Goal: Download file/media

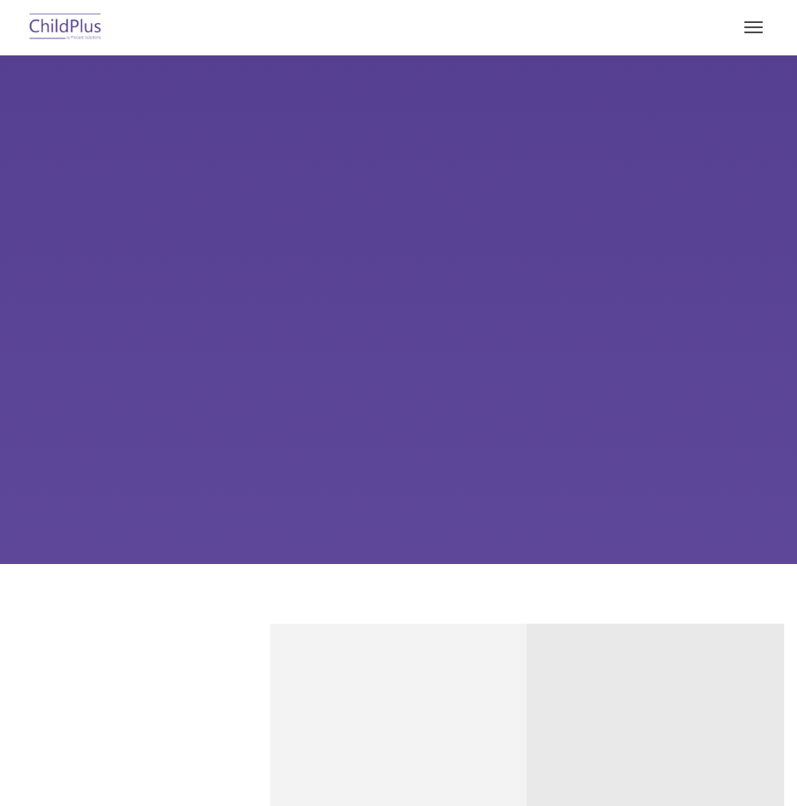
type input ""
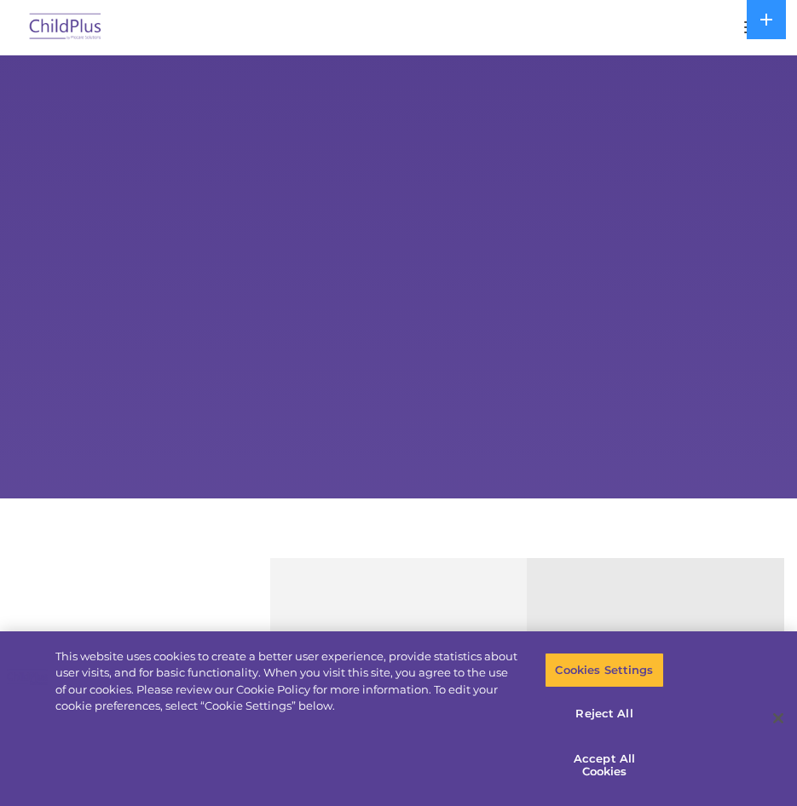
select select "MEDIUM"
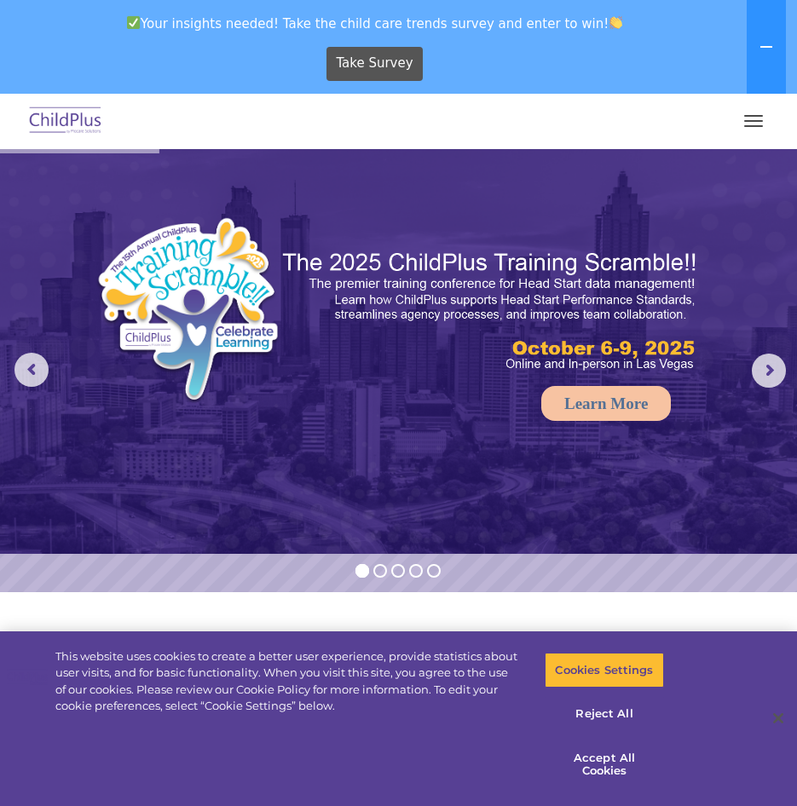
click at [755, 122] on button "button" at bounding box center [754, 120] width 36 height 27
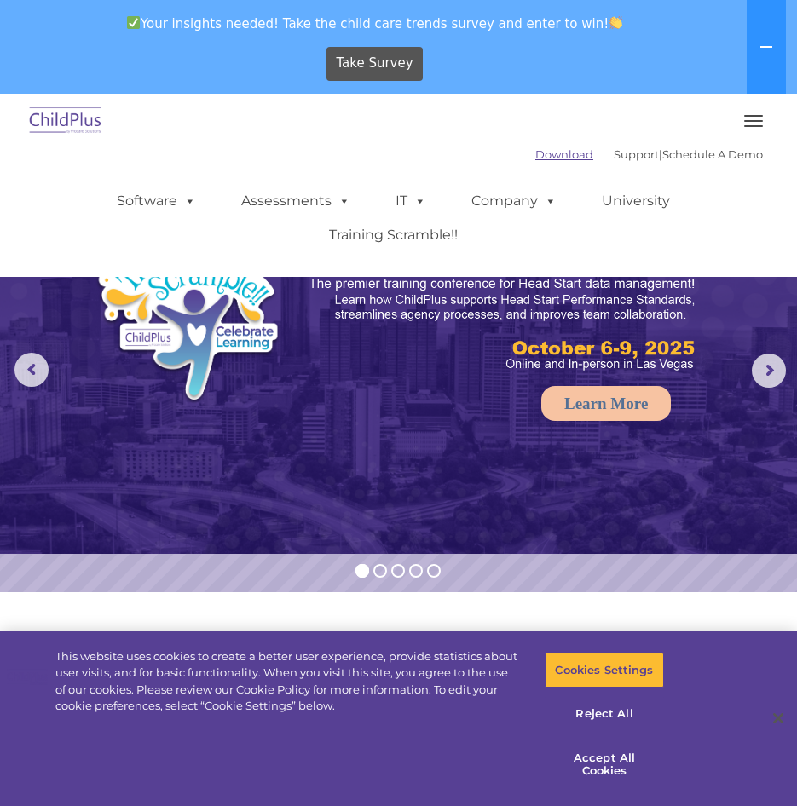
click at [551, 149] on link "Download" at bounding box center [564, 154] width 58 height 14
